Goal: Check status

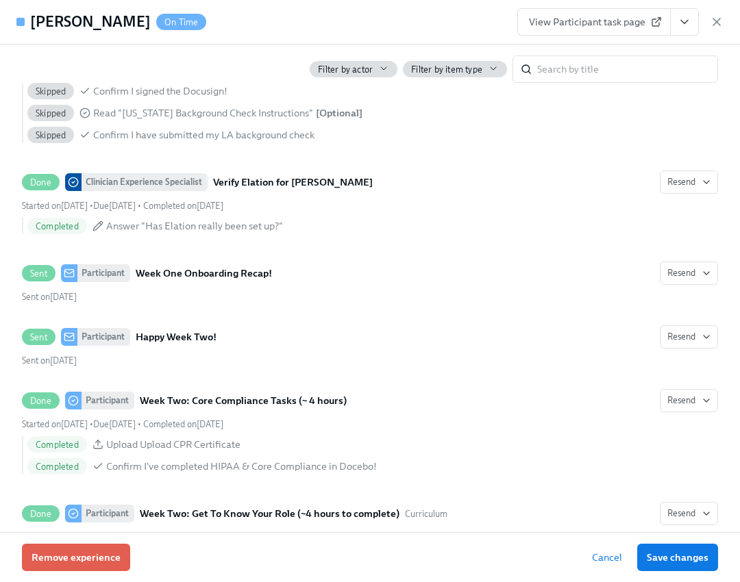
scroll to position [1821, 0]
